Goal: Find specific page/section: Find specific page/section

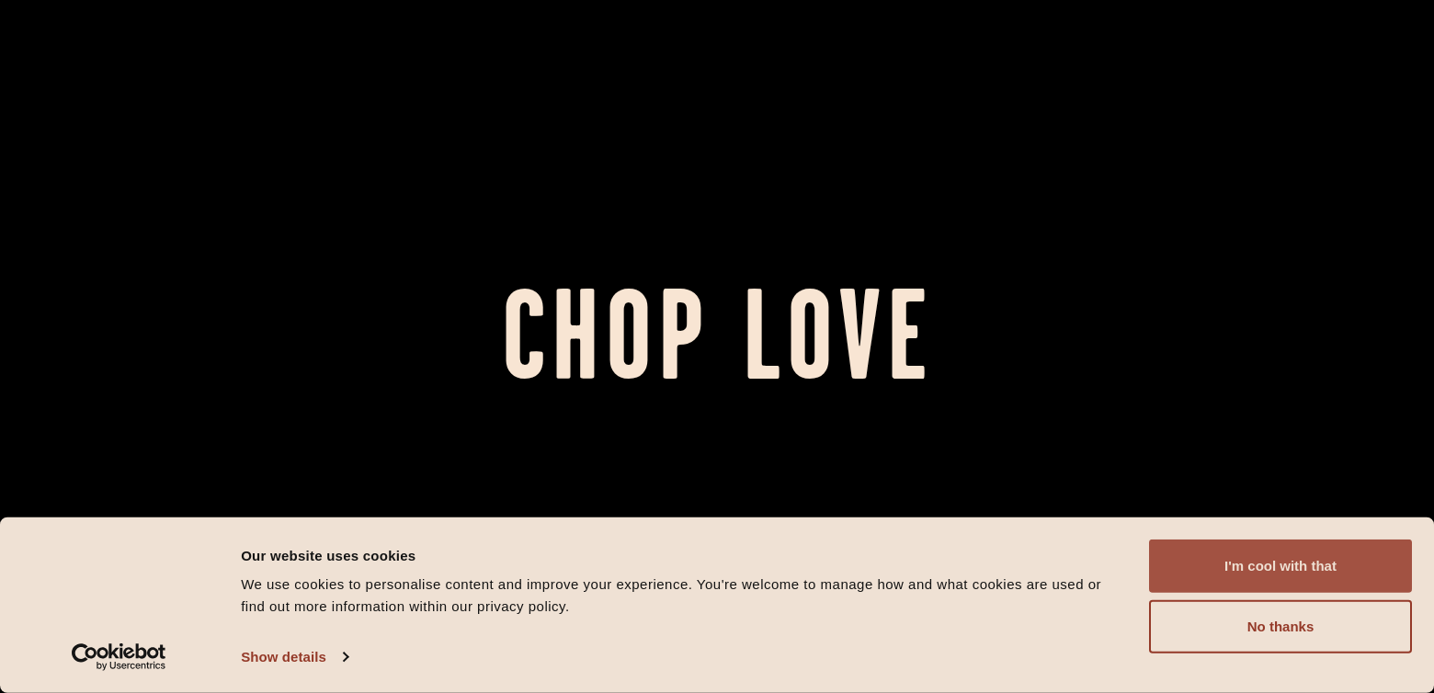
click at [1287, 560] on button "I'm cool with that" at bounding box center [1280, 566] width 263 height 53
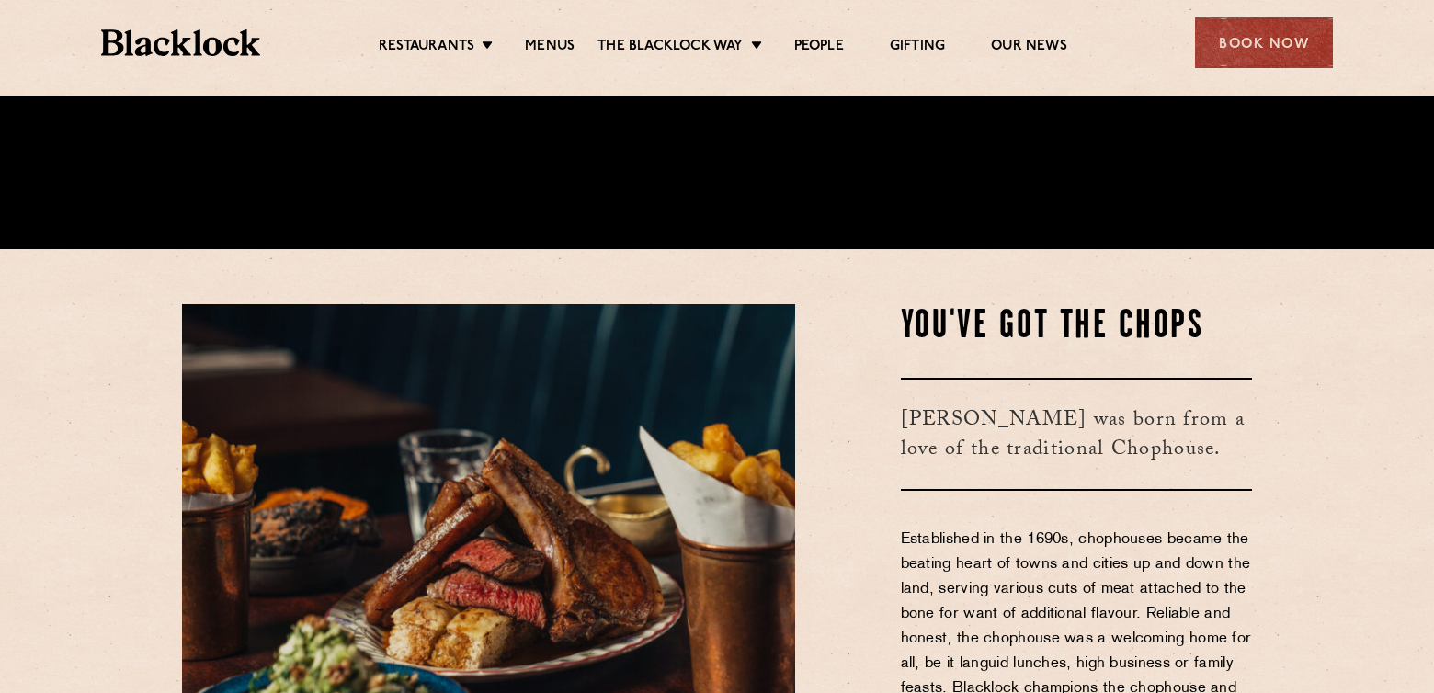
scroll to position [275, 0]
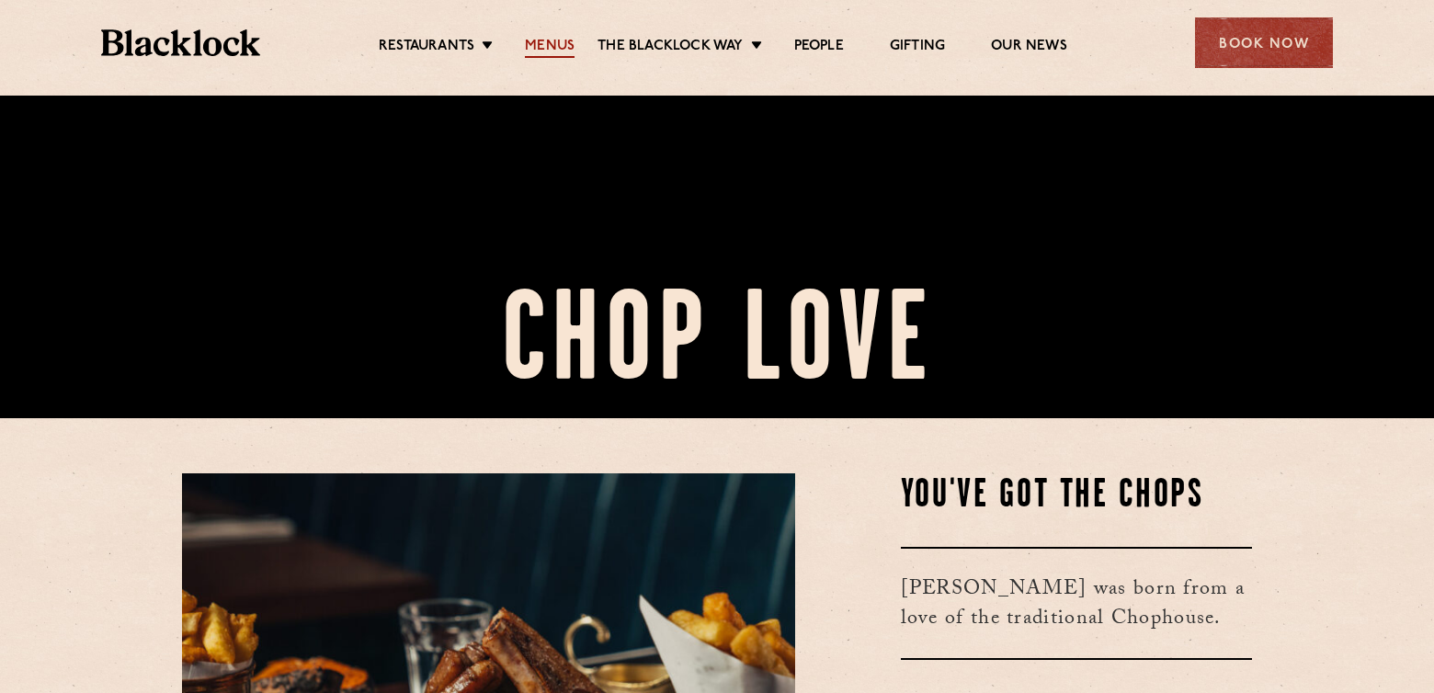
click at [553, 48] on link "Menus" at bounding box center [550, 48] width 50 height 20
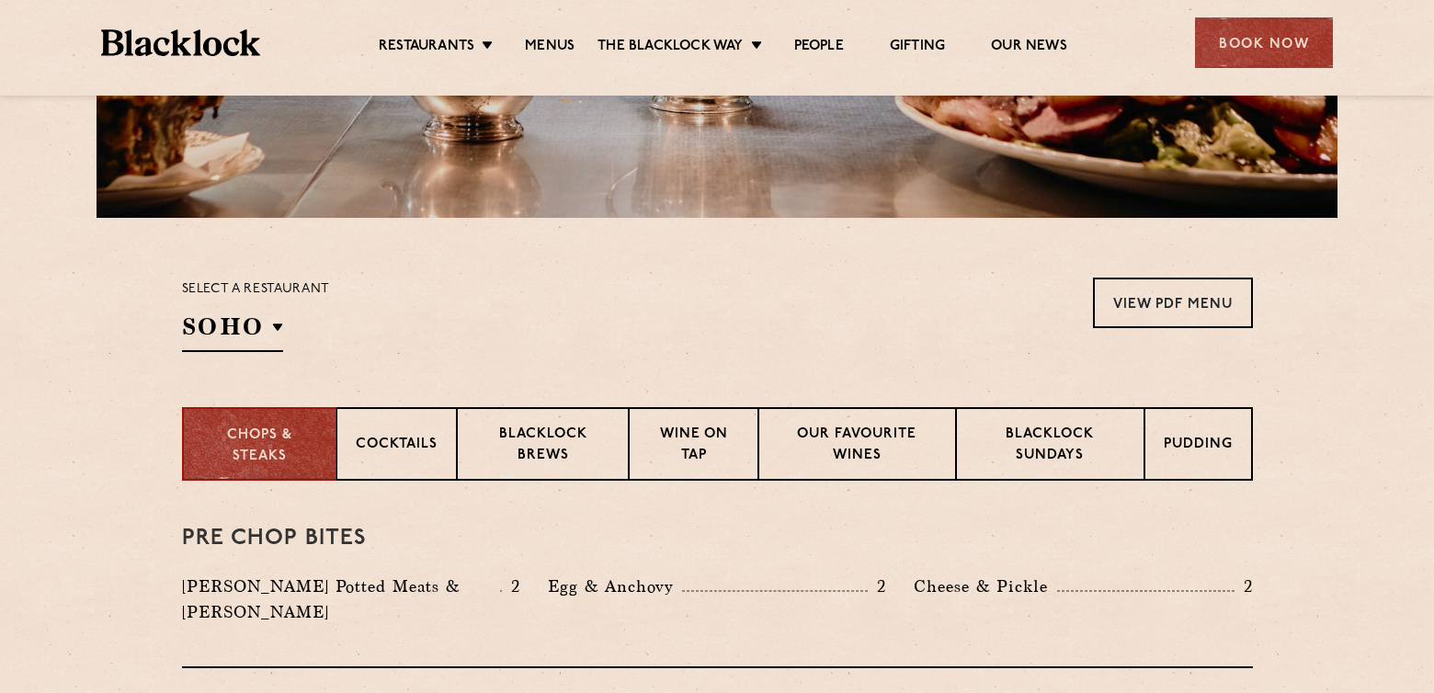
scroll to position [488, 0]
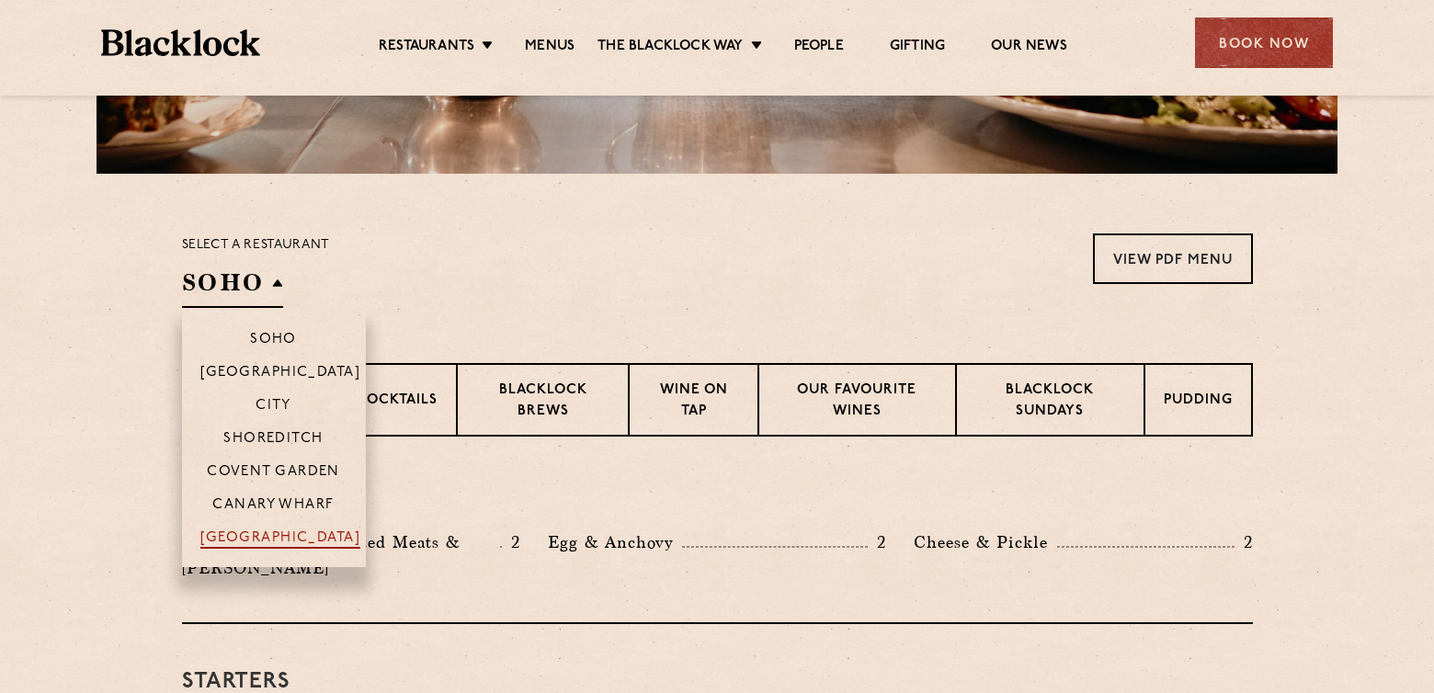
click at [293, 533] on p "[GEOGRAPHIC_DATA]" at bounding box center [280, 539] width 161 height 18
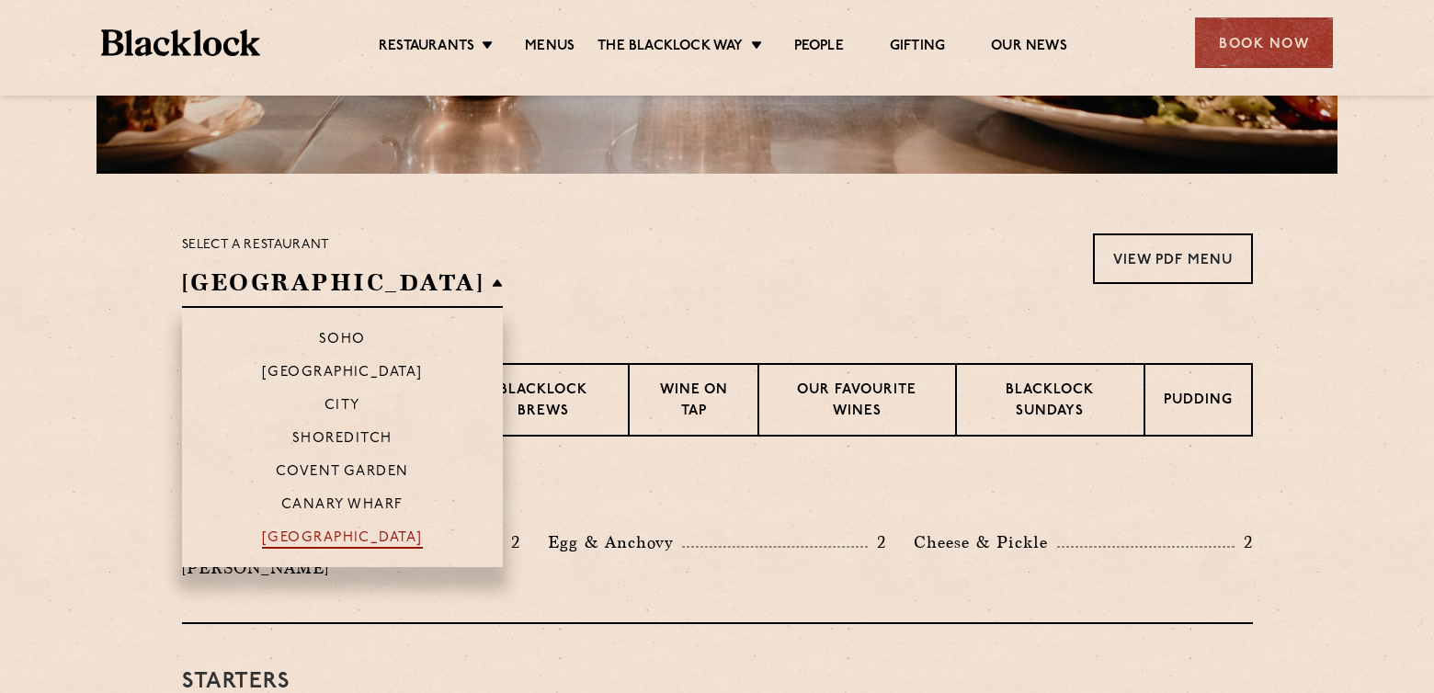
click at [327, 539] on p "[GEOGRAPHIC_DATA]" at bounding box center [342, 539] width 161 height 18
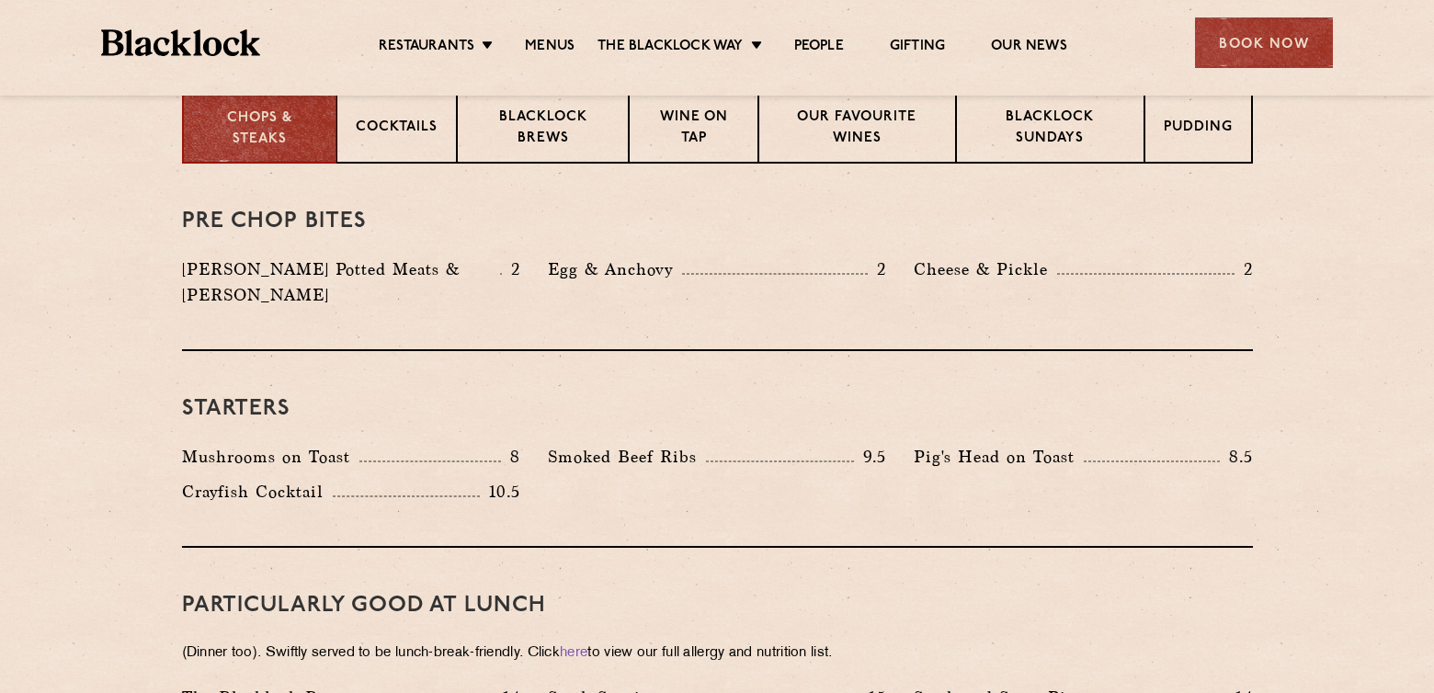
scroll to position [561, 0]
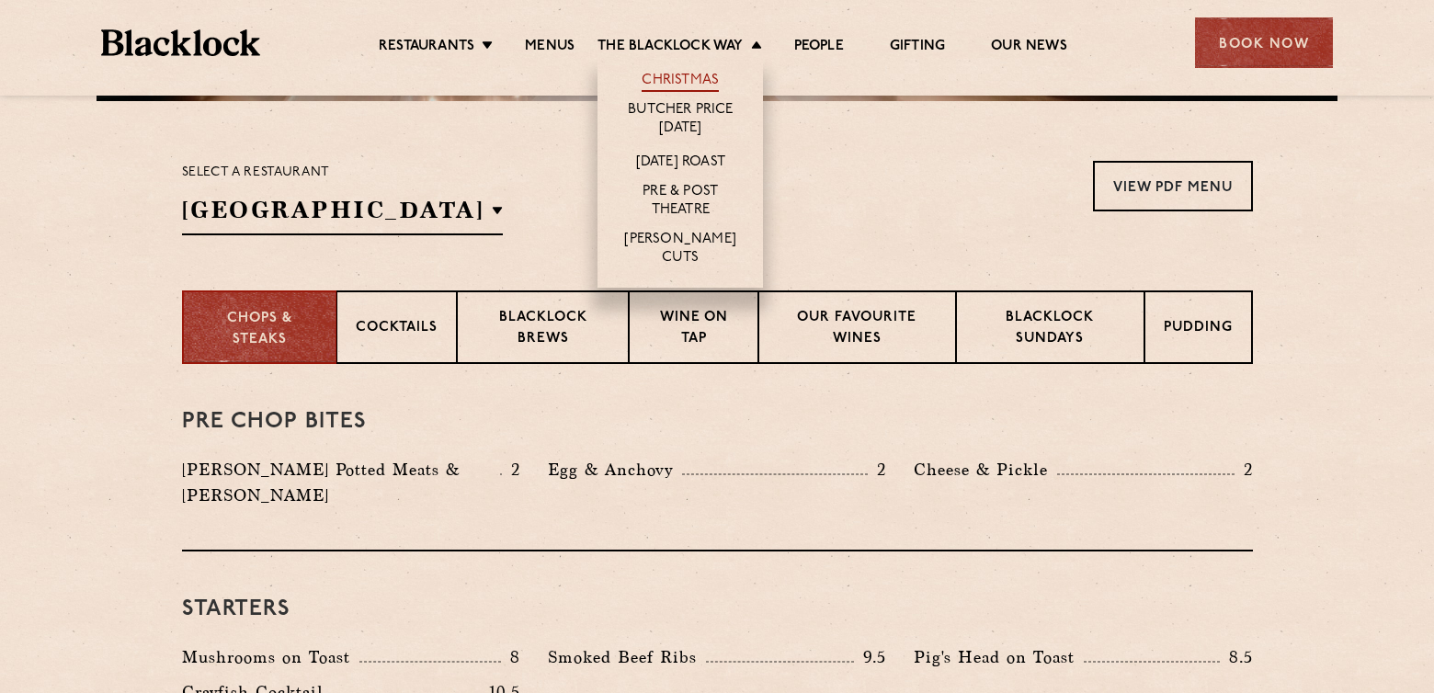
click at [676, 79] on link "Christmas" at bounding box center [680, 82] width 77 height 20
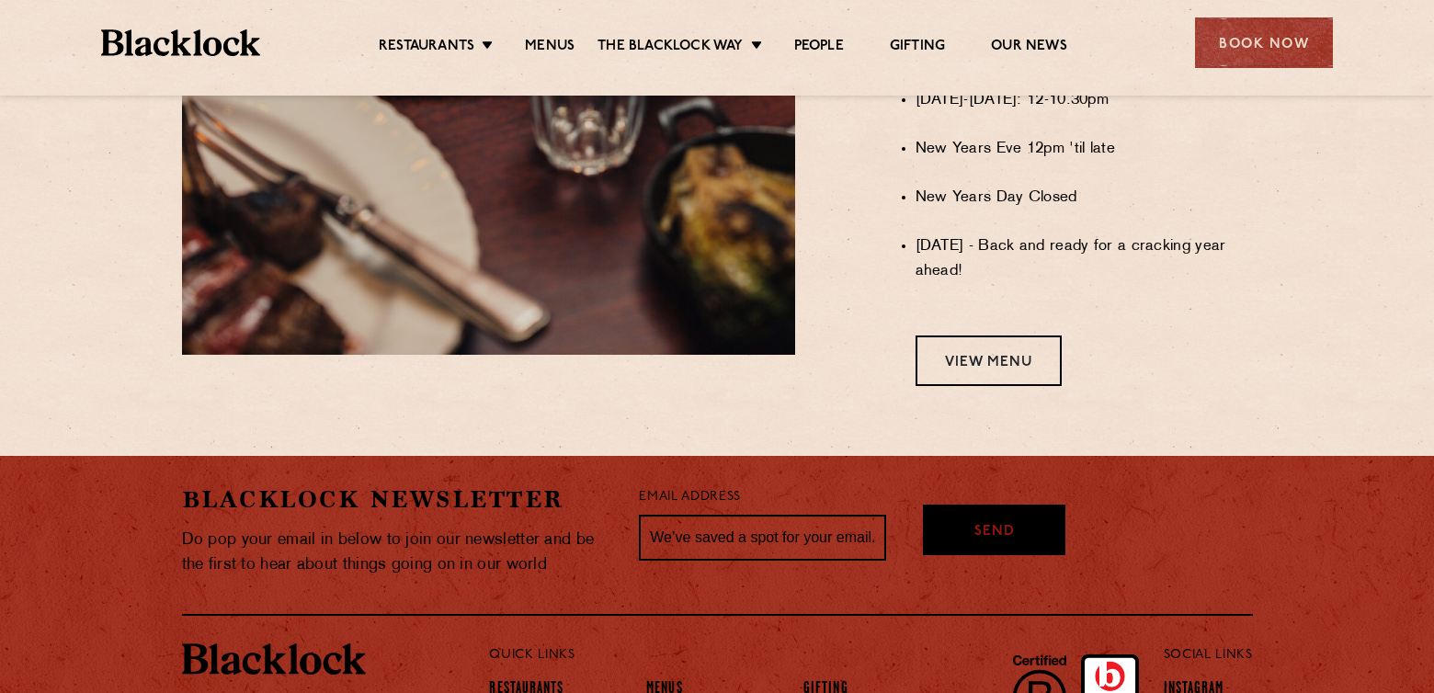
scroll to position [1564, 0]
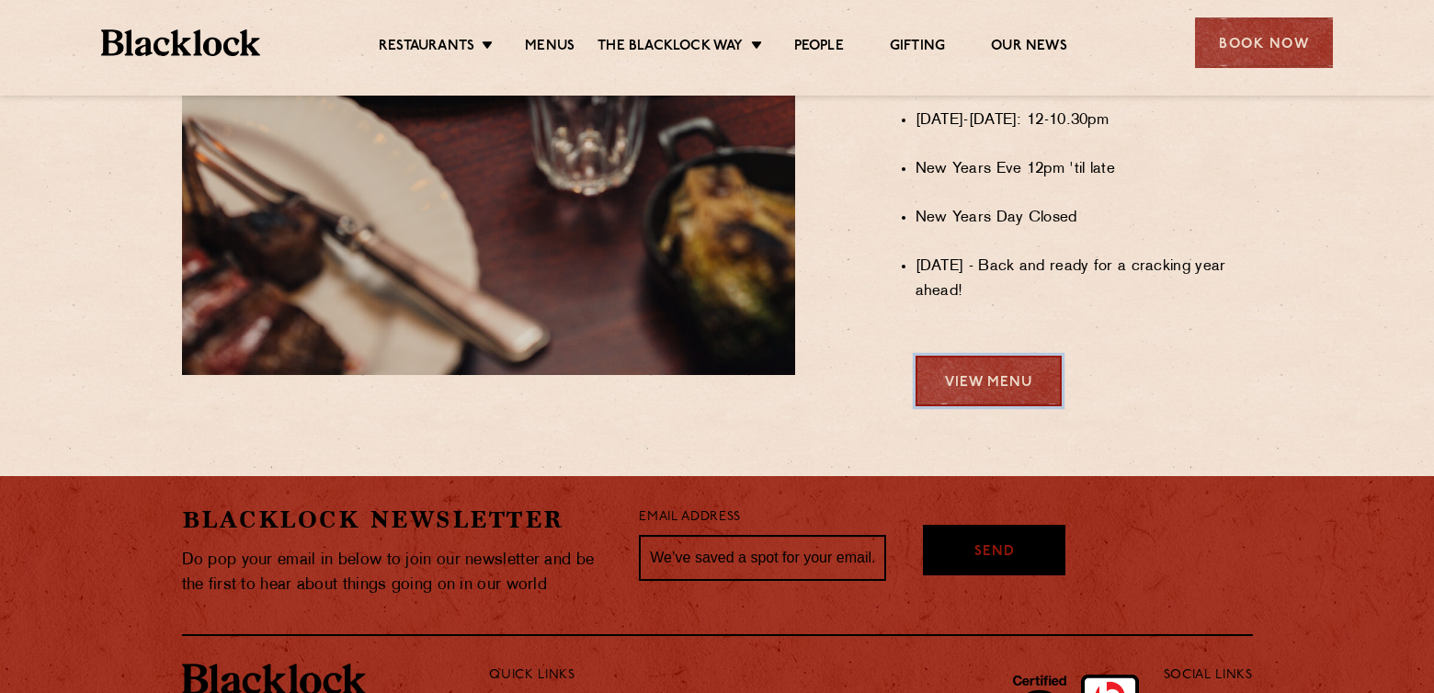
click at [983, 400] on link "View Menu" at bounding box center [989, 381] width 146 height 51
